Goal: Information Seeking & Learning: Learn about a topic

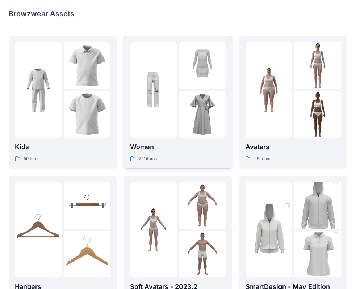
click at [207, 111] on img at bounding box center [202, 114] width 47 height 47
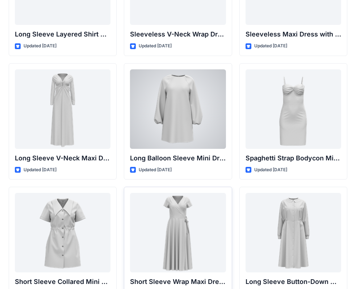
scroll to position [1091, 0]
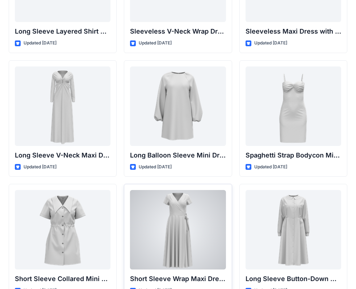
click at [176, 214] on div at bounding box center [177, 230] width 95 height 80
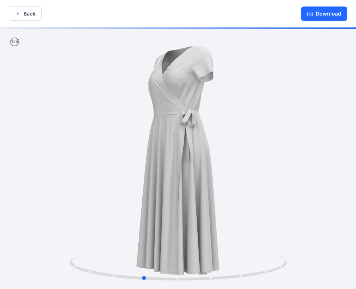
drag, startPoint x: 185, startPoint y: 165, endPoint x: 162, endPoint y: 168, distance: 23.0
click at [162, 168] on div at bounding box center [178, 158] width 356 height 263
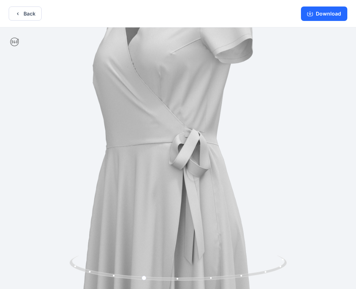
drag, startPoint x: 205, startPoint y: 139, endPoint x: 195, endPoint y: 189, distance: 50.6
click at [195, 189] on img at bounding box center [165, 253] width 647 height 647
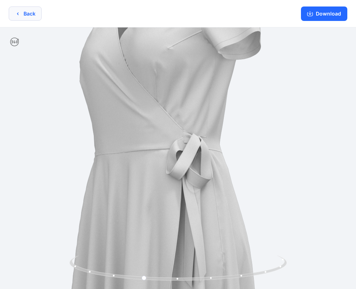
click at [22, 13] on button "Back" at bounding box center [25, 14] width 33 height 14
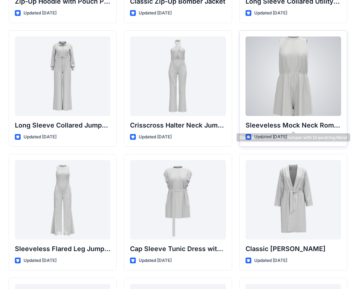
scroll to position [1587, 0]
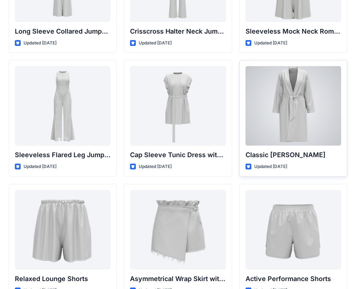
click at [287, 123] on div at bounding box center [292, 106] width 95 height 80
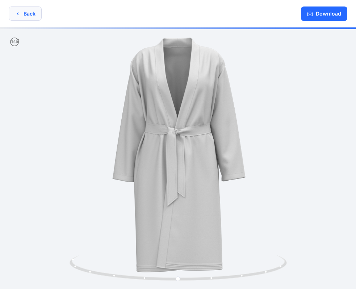
click at [16, 10] on button "Back" at bounding box center [25, 14] width 33 height 14
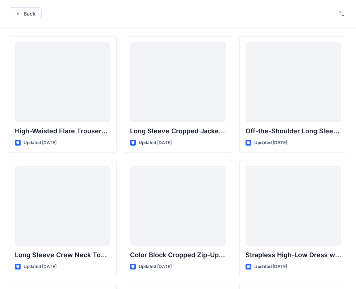
scroll to position [1587, 0]
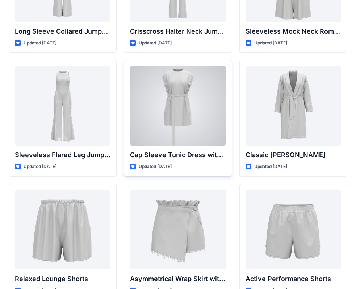
click at [175, 105] on div at bounding box center [177, 106] width 95 height 80
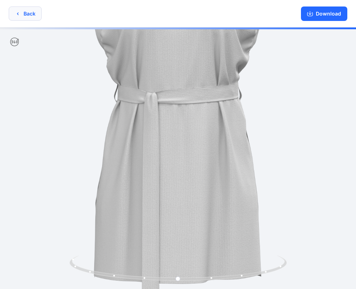
click at [22, 13] on button "Back" at bounding box center [25, 14] width 33 height 14
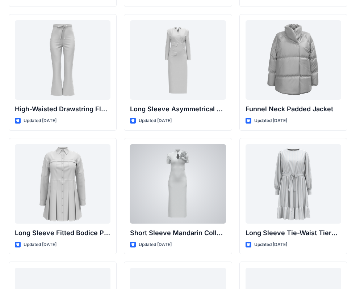
scroll to position [2820, 0]
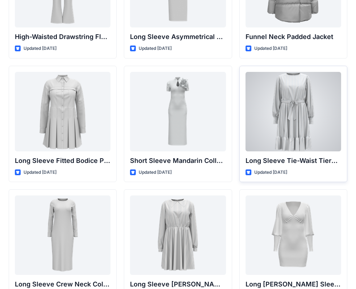
click at [293, 107] on div at bounding box center [292, 112] width 95 height 80
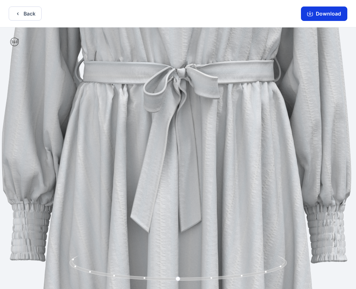
click at [327, 13] on button "Download" at bounding box center [324, 14] width 46 height 14
click at [21, 11] on button "Back" at bounding box center [25, 14] width 33 height 14
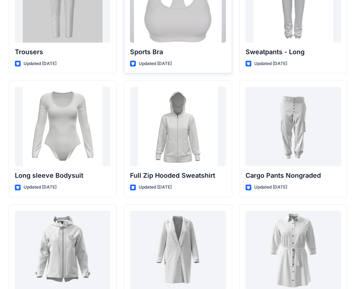
scroll to position [6216, 0]
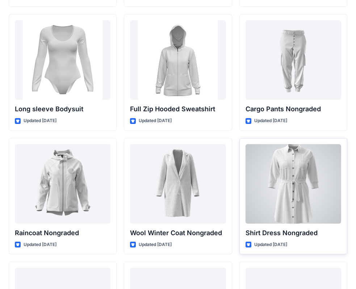
click at [290, 174] on div at bounding box center [292, 184] width 95 height 80
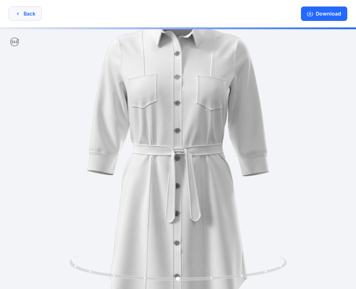
click at [21, 14] on button "Back" at bounding box center [25, 14] width 33 height 14
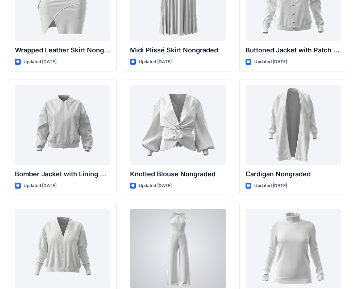
scroll to position [6712, 0]
